Goal: Transaction & Acquisition: Purchase product/service

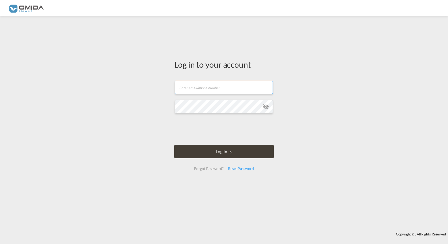
click at [186, 86] on input "text" at bounding box center [224, 87] width 98 height 13
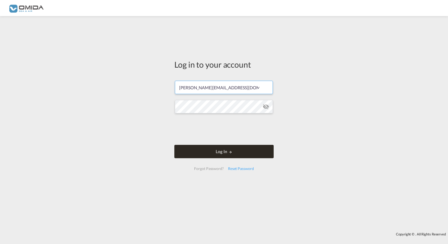
type input "[PERSON_NAME][EMAIL_ADDRESS][DOMAIN_NAME]"
click at [209, 147] on button "Log In" at bounding box center [223, 151] width 99 height 13
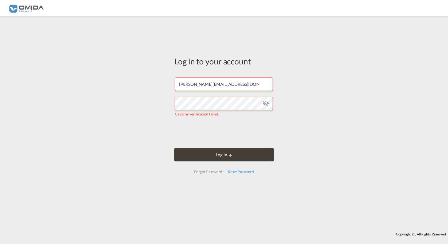
click at [191, 127] on iframe at bounding box center [223, 132] width 81 height 21
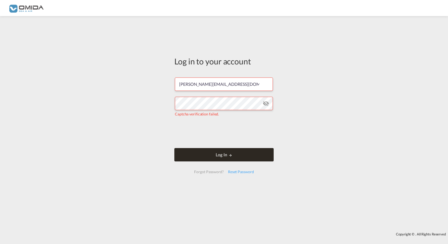
click at [193, 150] on button "Log In" at bounding box center [223, 154] width 99 height 13
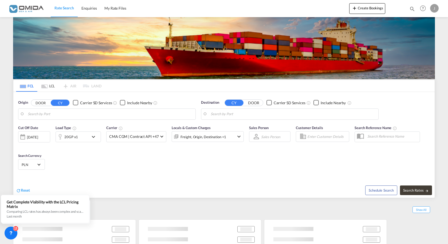
type input "Gdansk, PLGDN"
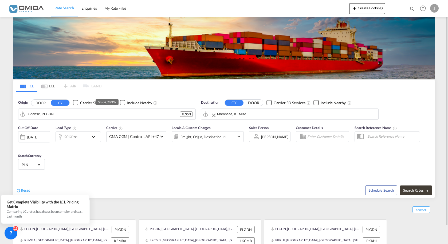
click at [240, 112] on input "Mombasa, KEMBA" at bounding box center [296, 114] width 159 height 8
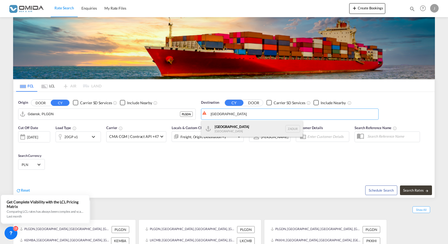
click at [252, 129] on div "[GEOGRAPHIC_DATA] [GEOGRAPHIC_DATA] ZADUR" at bounding box center [251, 129] width 101 height 16
type input "[GEOGRAPHIC_DATA], ZADUR"
click at [71, 136] on div "20GP x1" at bounding box center [71, 136] width 14 height 7
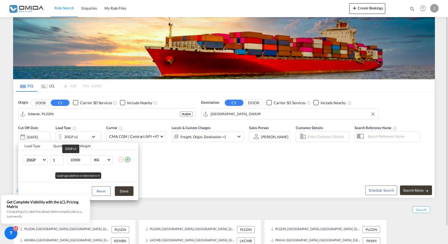
click at [71, 136] on div "Load Type Quantity Cargo Weight 20GP 20GP 40GP 40HC 45HC 20RE 40RE 40HR 20OT 40…" at bounding box center [224, 122] width 448 height 244
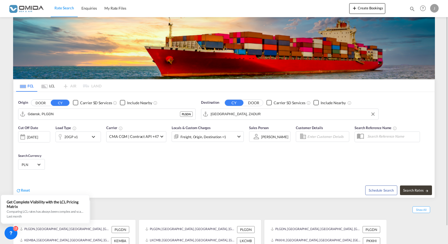
click at [71, 136] on div "20GP x1" at bounding box center [71, 136] width 14 height 7
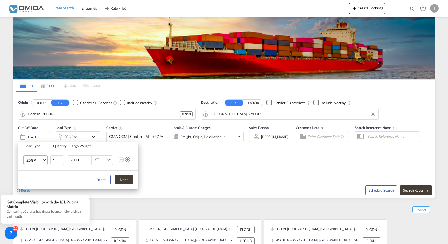
click at [36, 162] on span "20GP" at bounding box center [33, 160] width 15 height 5
drag, startPoint x: 34, startPoint y: 187, endPoint x: 39, endPoint y: 180, distance: 9.4
click at [34, 187] on div "40HC" at bounding box center [31, 185] width 10 height 5
drag, startPoint x: 74, startPoint y: 159, endPoint x: 64, endPoint y: 156, distance: 10.2
click at [70, 156] on input "22000" at bounding box center [80, 159] width 21 height 9
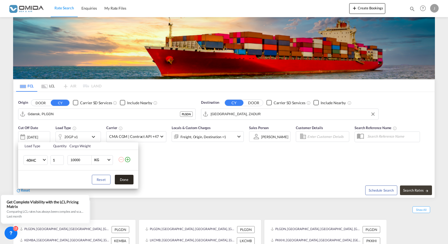
type input "10000"
click at [126, 177] on button "Done" at bounding box center [124, 180] width 19 height 10
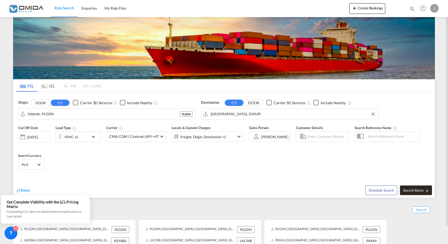
click at [422, 192] on span "Search Rates" at bounding box center [416, 190] width 26 height 4
type input "PLGDN to ZADUR / [DATE]"
